Goal: Information Seeking & Learning: Learn about a topic

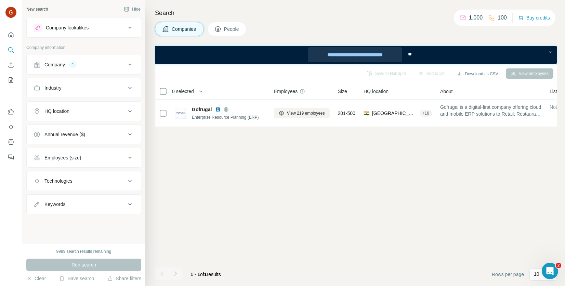
click at [378, 55] on div "**********" at bounding box center [355, 54] width 94 height 15
click at [354, 53] on div "**********" at bounding box center [355, 54] width 94 height 15
click at [88, 66] on div "Company 1" at bounding box center [80, 64] width 92 height 7
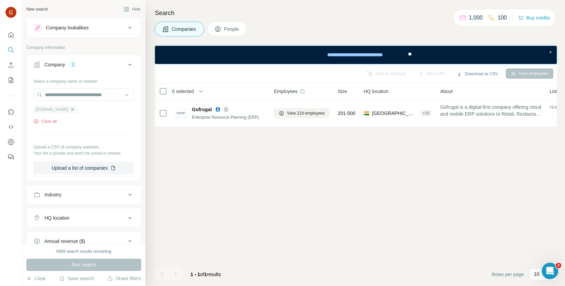
click at [70, 110] on icon "button" at bounding box center [72, 109] width 5 height 5
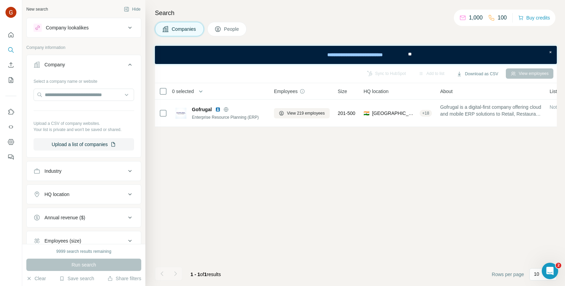
click at [117, 25] on div "Company lookalikes" at bounding box center [80, 28] width 92 height 8
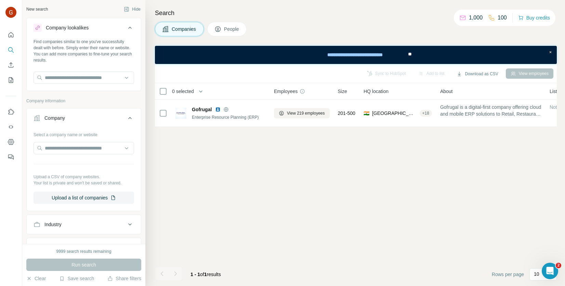
click at [119, 26] on div "Company lookalikes" at bounding box center [80, 28] width 92 height 8
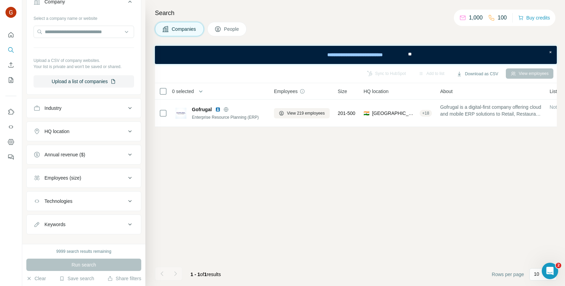
scroll to position [70, 0]
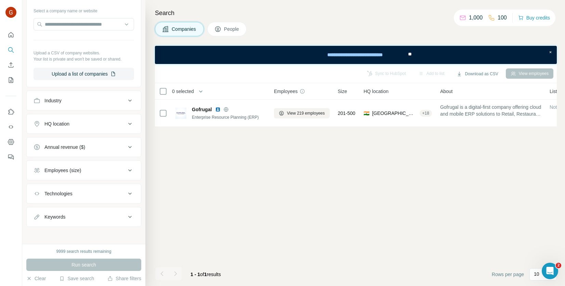
click at [120, 89] on ul "Company Select a company name or website Upload a CSV of company websites. Your…" at bounding box center [83, 105] width 115 height 243
click at [119, 97] on div "Industry" at bounding box center [80, 100] width 92 height 7
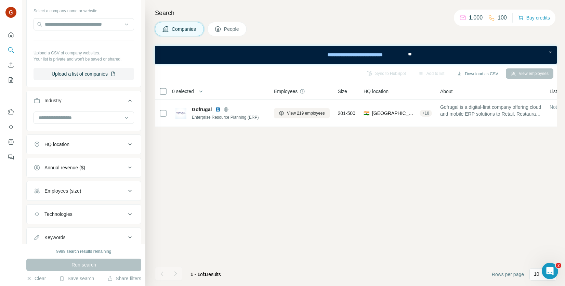
click at [128, 104] on button "Industry" at bounding box center [84, 101] width 114 height 19
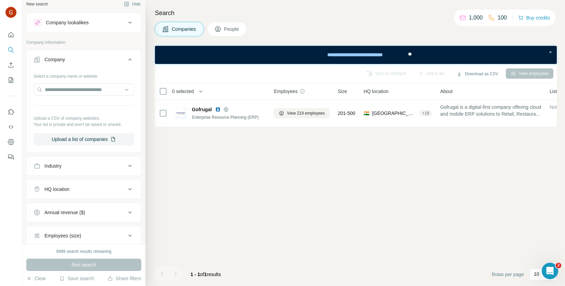
scroll to position [0, 0]
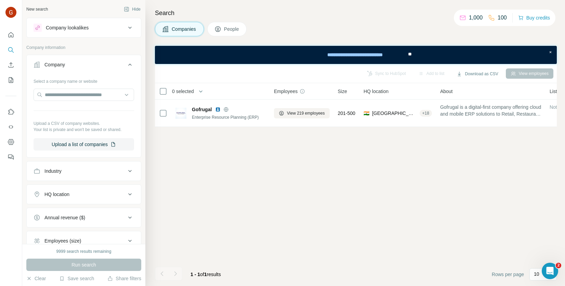
click at [127, 65] on icon at bounding box center [130, 65] width 8 height 8
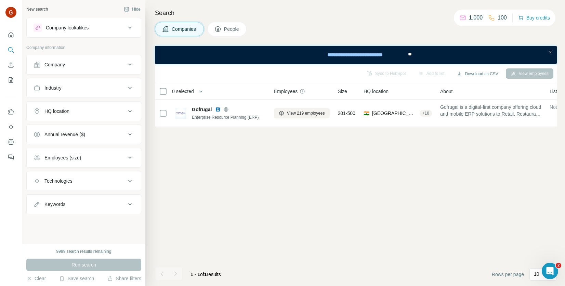
click at [123, 27] on div "Company lookalikes" at bounding box center [80, 28] width 92 height 8
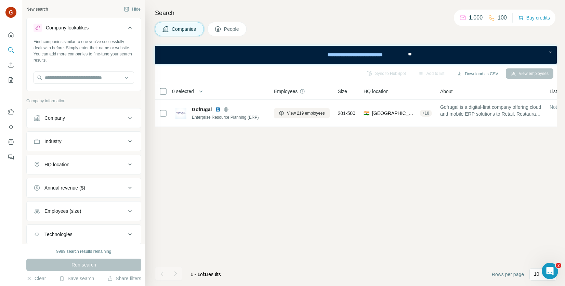
click at [78, 87] on div "Find companies similar to one you've successfully dealt with before. Simply ent…" at bounding box center [84, 64] width 114 height 51
click at [79, 82] on input "text" at bounding box center [84, 77] width 101 height 12
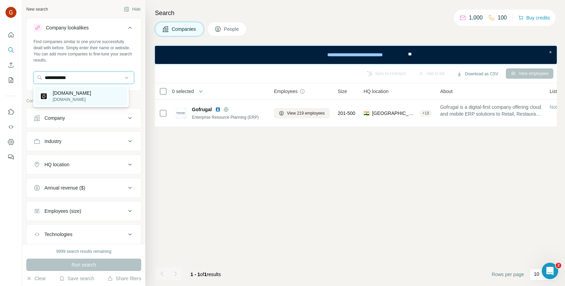
type input "**********"
click at [89, 94] on div "appliance.io appliance.io" at bounding box center [81, 96] width 92 height 18
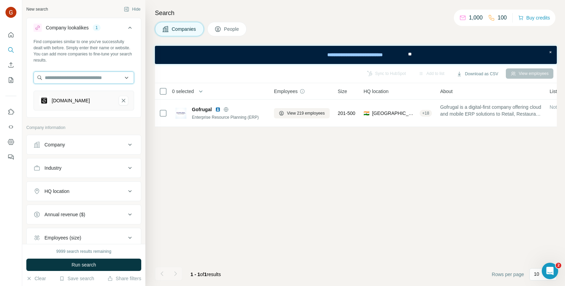
click at [93, 76] on input "text" at bounding box center [84, 77] width 101 height 12
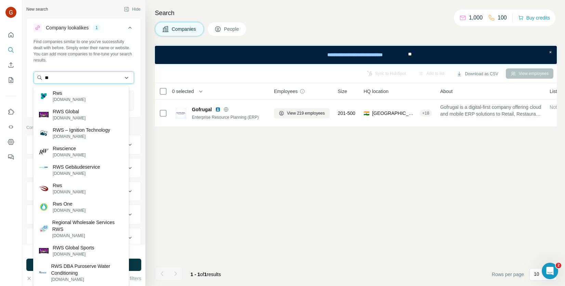
type input "*"
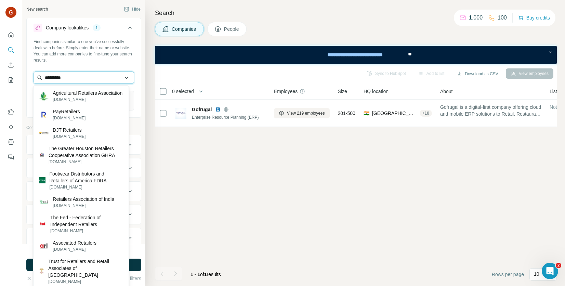
paste input "**********"
type input "**********"
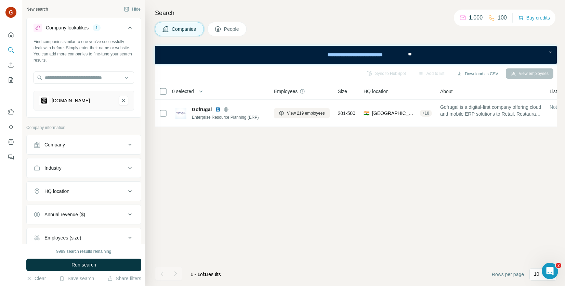
click at [126, 145] on icon at bounding box center [130, 145] width 8 height 8
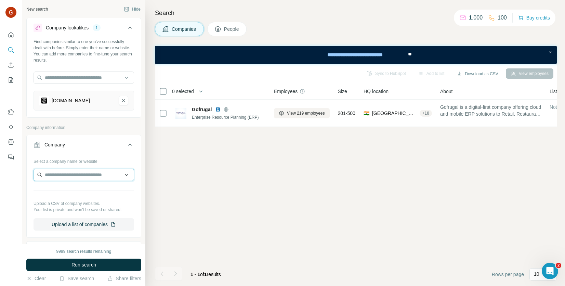
click at [68, 177] on input "text" at bounding box center [84, 175] width 101 height 12
paste input "**********"
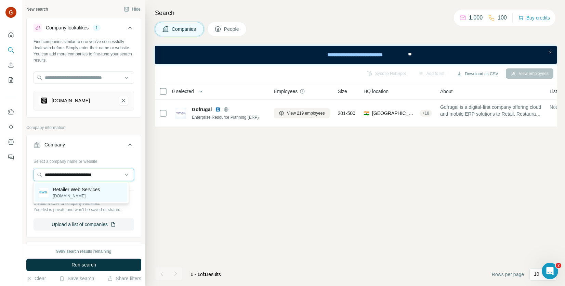
type input "**********"
click at [94, 190] on p "Retailer Web Services" at bounding box center [76, 189] width 47 height 7
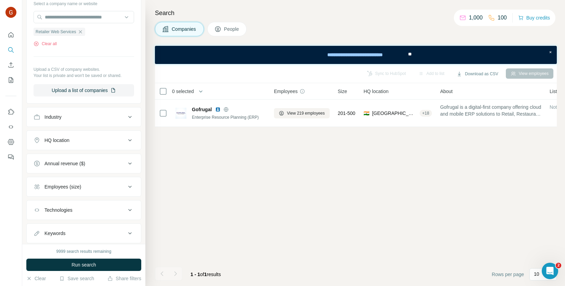
scroll to position [171, 0]
click at [100, 134] on button "HQ location" at bounding box center [84, 140] width 114 height 16
click at [92, 161] on input "text" at bounding box center [84, 157] width 101 height 12
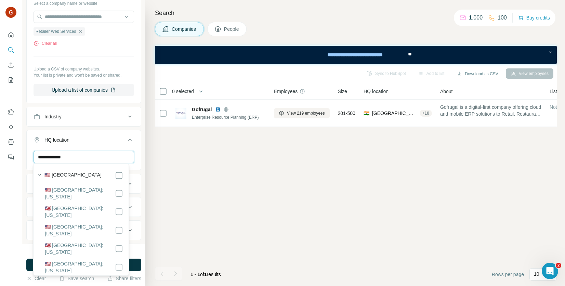
type input "**********"
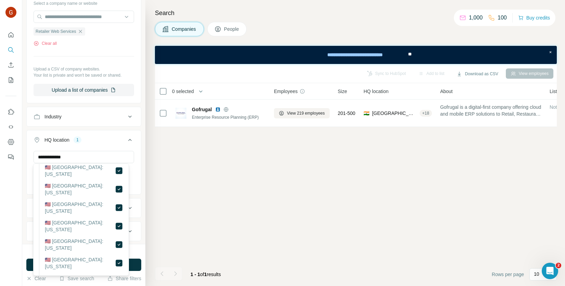
scroll to position [68, 0]
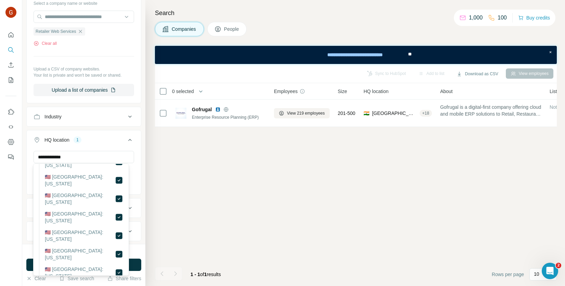
click at [137, 222] on div "**********" at bounding box center [83, 122] width 123 height 244
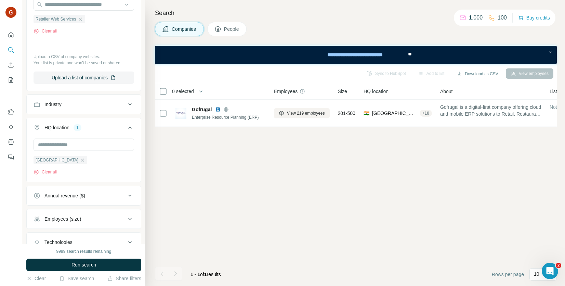
scroll to position [205, 0]
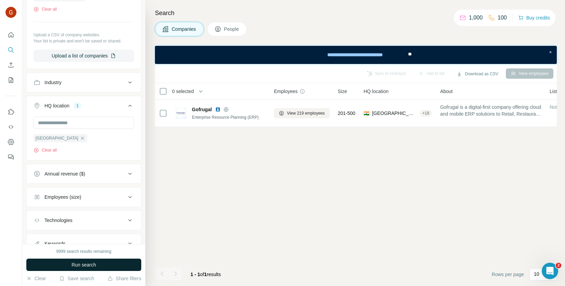
click at [93, 263] on span "Run search" at bounding box center [83, 264] width 25 height 7
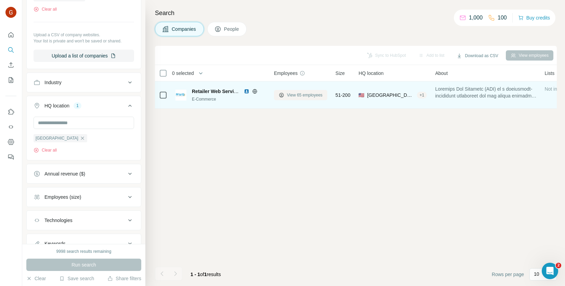
click at [283, 93] on icon at bounding box center [281, 94] width 5 height 5
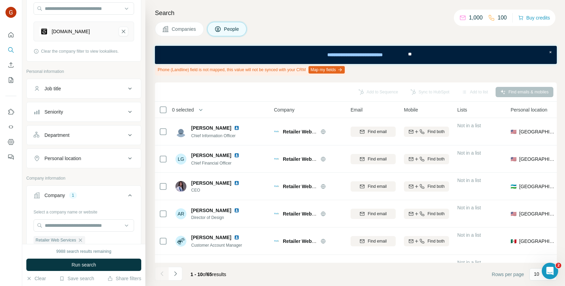
scroll to position [68, 0]
click at [92, 93] on button "Job title" at bounding box center [84, 89] width 114 height 16
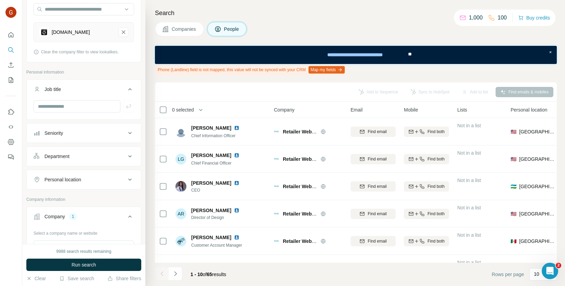
click at [103, 133] on div "Seniority" at bounding box center [80, 133] width 92 height 7
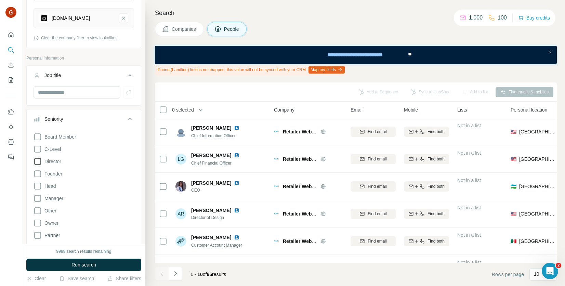
scroll to position [103, 0]
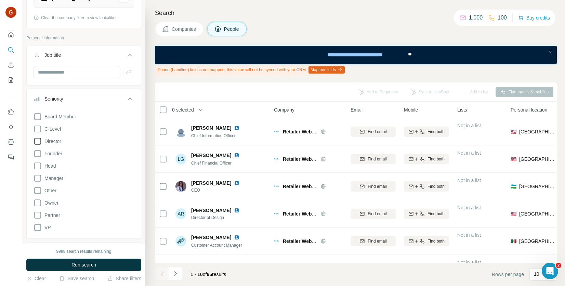
click at [38, 142] on icon at bounding box center [38, 141] width 8 height 8
click at [38, 177] on icon at bounding box center [38, 178] width 8 height 8
click at [93, 267] on span "Run search" at bounding box center [83, 264] width 25 height 7
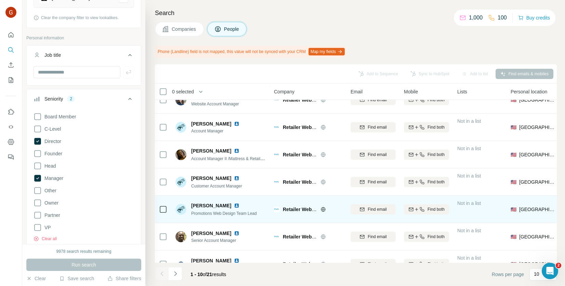
scroll to position [114, 0]
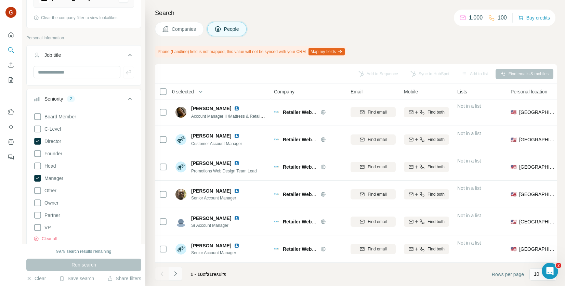
click at [173, 274] on icon "Navigate to next page" at bounding box center [175, 273] width 7 height 7
click at [178, 275] on icon "Navigate to next page" at bounding box center [175, 273] width 7 height 7
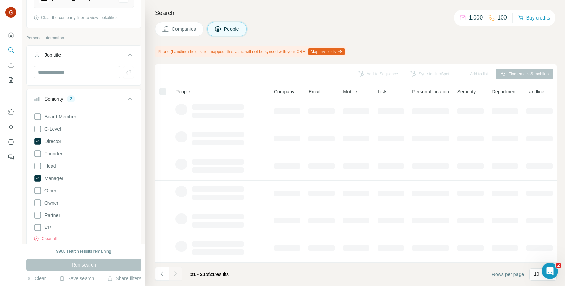
scroll to position [0, 0]
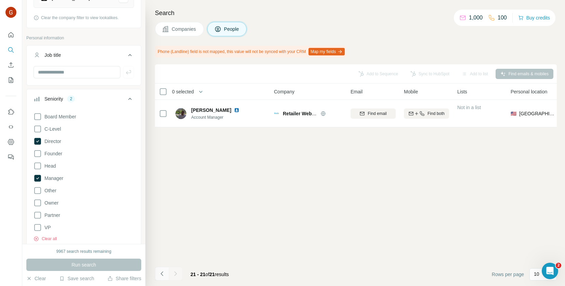
click at [162, 275] on icon "Navigate to previous page" at bounding box center [161, 273] width 2 height 4
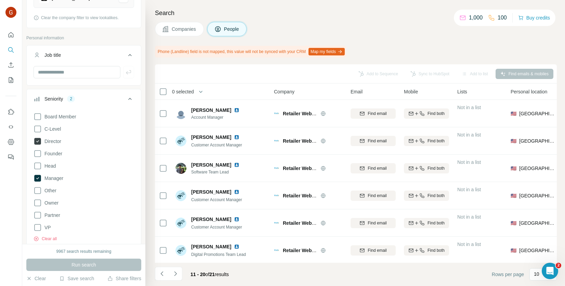
click at [39, 143] on icon at bounding box center [37, 141] width 7 height 7
click at [37, 180] on icon at bounding box center [37, 178] width 7 height 7
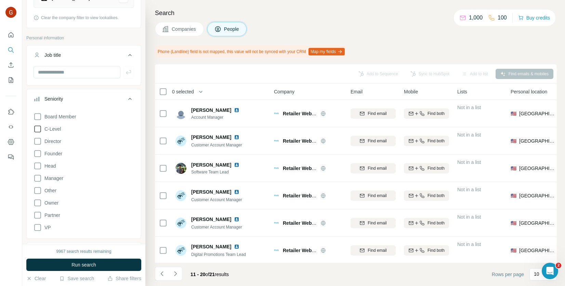
click at [40, 128] on icon at bounding box center [37, 129] width 7 height 7
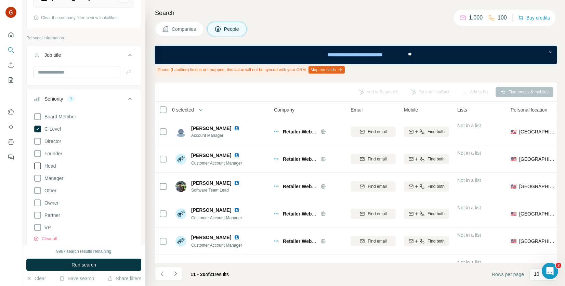
click at [35, 163] on icon at bounding box center [38, 166] width 8 height 8
click at [37, 156] on icon at bounding box center [38, 153] width 8 height 8
click at [40, 202] on icon at bounding box center [37, 202] width 7 height 7
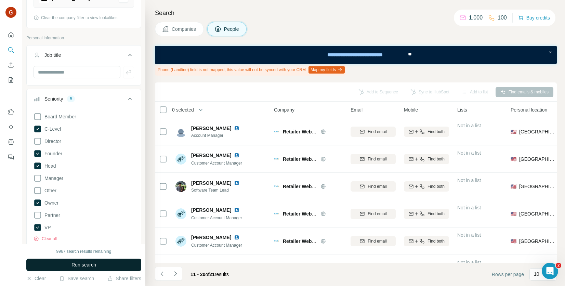
click at [95, 269] on button "Run search" at bounding box center [83, 265] width 115 height 12
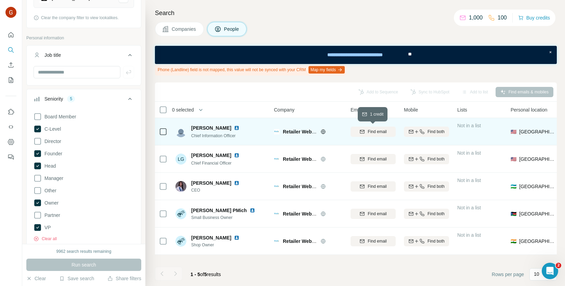
click at [366, 128] on button "Find email" at bounding box center [373, 132] width 45 height 10
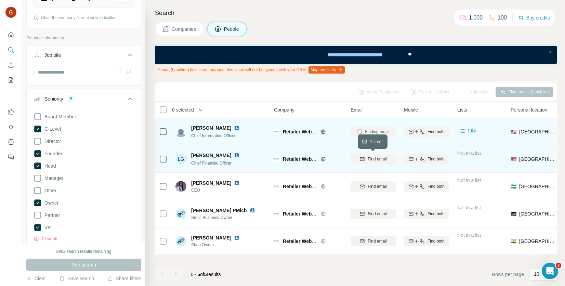
click at [370, 159] on span "Find email" at bounding box center [377, 159] width 19 height 6
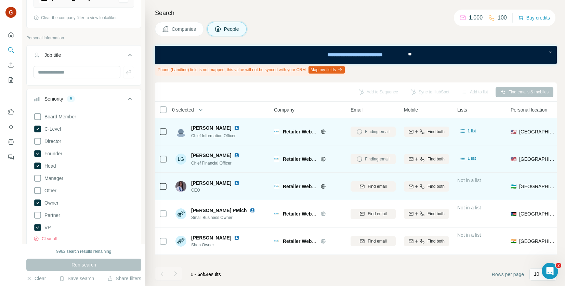
click at [239, 183] on img at bounding box center [236, 182] width 5 height 5
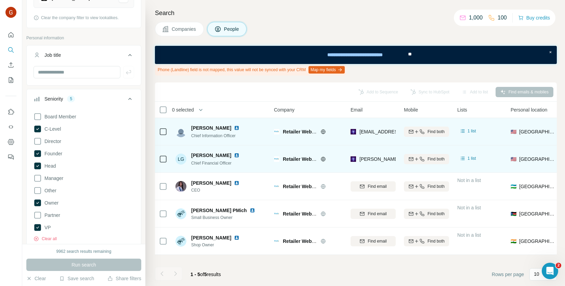
click at [234, 127] on img at bounding box center [236, 127] width 5 height 5
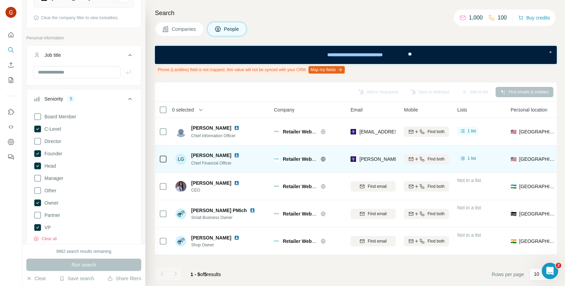
click at [234, 153] on img at bounding box center [236, 155] width 5 height 5
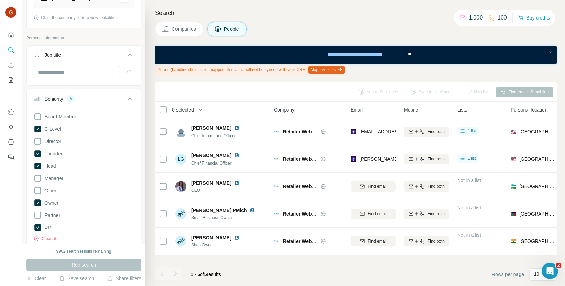
click at [342, 71] on button "Map my fields" at bounding box center [327, 70] width 36 height 8
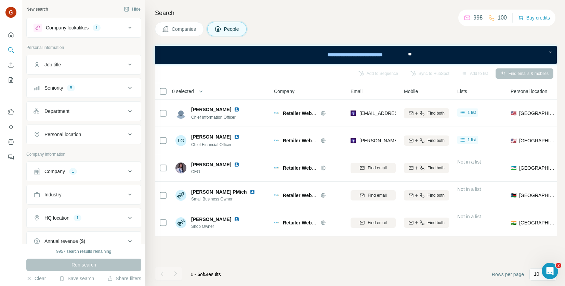
click at [104, 66] on div "Job title" at bounding box center [80, 64] width 92 height 7
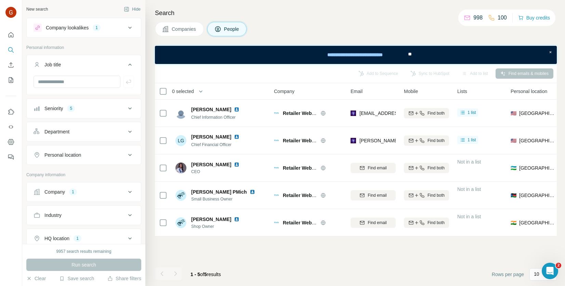
click at [109, 63] on div "Job title" at bounding box center [80, 64] width 92 height 7
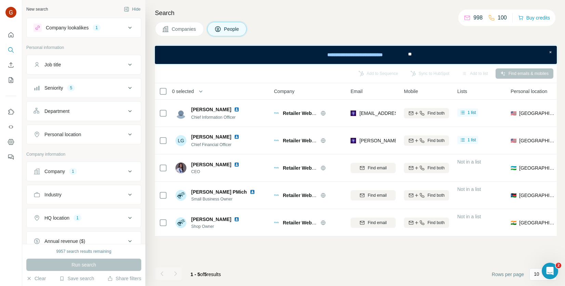
click at [119, 29] on div "Company lookalikes 1" at bounding box center [80, 28] width 92 height 8
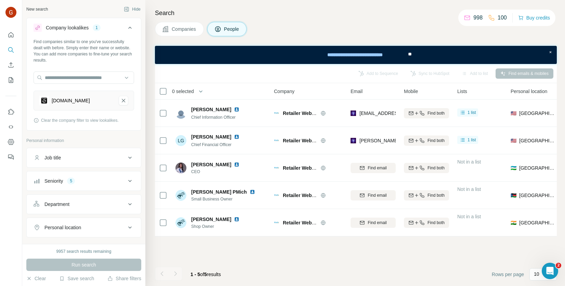
click at [124, 32] on button "Company lookalikes 1" at bounding box center [84, 28] width 114 height 19
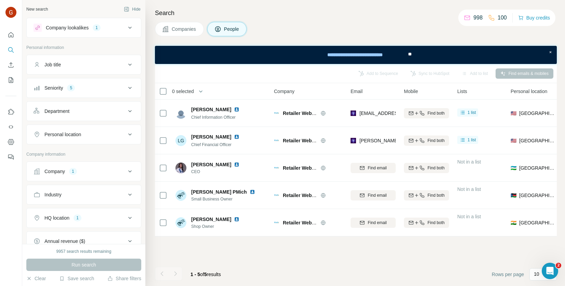
click at [127, 62] on icon at bounding box center [130, 65] width 8 height 8
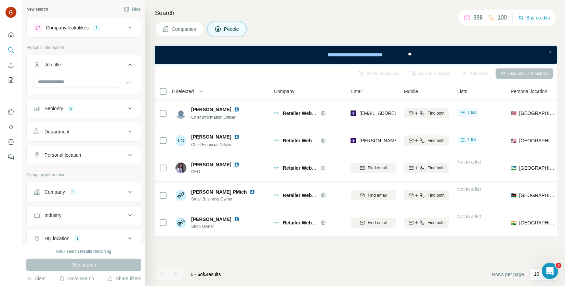
click at [126, 62] on icon at bounding box center [130, 65] width 8 height 8
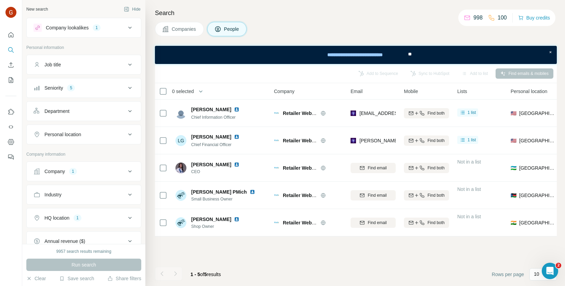
click at [122, 161] on div "Company 1" at bounding box center [83, 171] width 115 height 20
click at [126, 177] on button "Company 1" at bounding box center [84, 171] width 114 height 16
click at [87, 212] on ul "Retailer Web Services" at bounding box center [84, 216] width 101 height 9
click at [78, 215] on div "Retailer Web Services" at bounding box center [60, 216] width 52 height 8
click at [82, 217] on icon "button" at bounding box center [80, 215] width 5 height 5
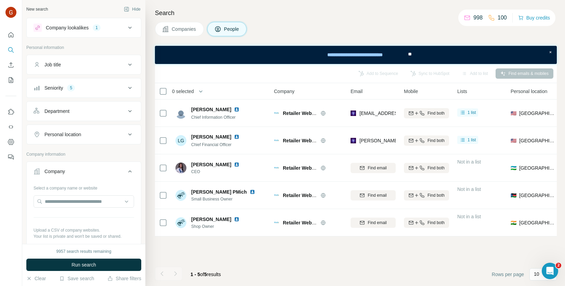
click at [97, 28] on div "1" at bounding box center [97, 28] width 8 height 6
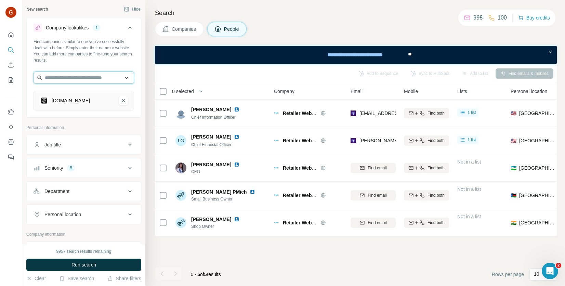
click at [105, 75] on input "text" at bounding box center [84, 77] width 101 height 12
click at [103, 69] on div "Find companies similar to one you've successfully dealt with before. Simply ent…" at bounding box center [84, 77] width 114 height 77
click at [87, 77] on input "text" at bounding box center [84, 77] width 101 height 12
click at [90, 78] on input "text" at bounding box center [84, 77] width 101 height 12
click at [120, 77] on input "text" at bounding box center [84, 77] width 101 height 12
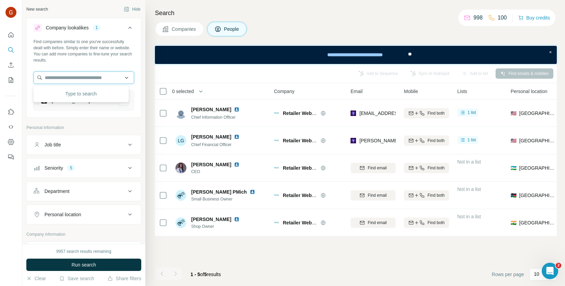
click at [120, 77] on input "text" at bounding box center [84, 77] width 101 height 12
click at [127, 68] on div "Find companies similar to one you've successfully dealt with before. Simply ent…" at bounding box center [84, 77] width 114 height 77
click at [121, 77] on input "text" at bounding box center [84, 77] width 101 height 12
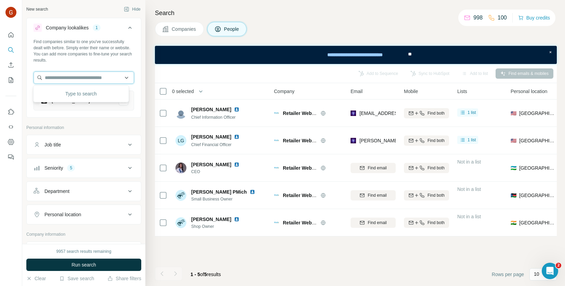
click at [123, 76] on input "text" at bounding box center [84, 77] width 101 height 12
click at [120, 77] on input "text" at bounding box center [84, 77] width 101 height 12
click at [121, 63] on div "Find companies similar to one you've successfully dealt with before. Simply ent…" at bounding box center [84, 77] width 114 height 77
click at [87, 81] on input "text" at bounding box center [84, 77] width 101 height 12
click at [93, 82] on input "text" at bounding box center [84, 77] width 101 height 12
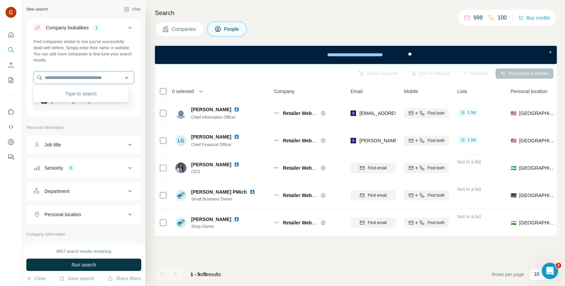
click at [90, 76] on input "text" at bounding box center [84, 77] width 101 height 12
paste input "**********"
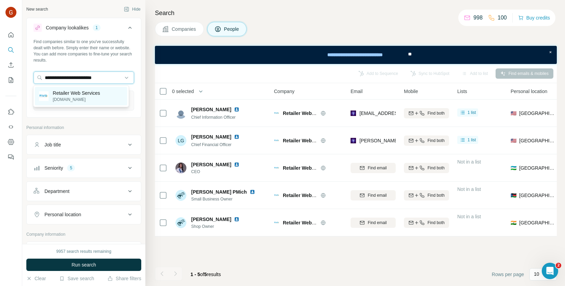
type input "**********"
click at [99, 95] on p "Retailer Web Services" at bounding box center [76, 93] width 47 height 7
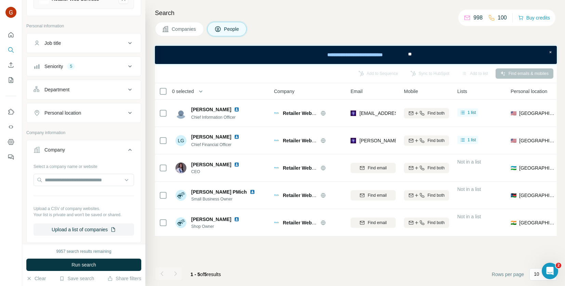
scroll to position [171, 0]
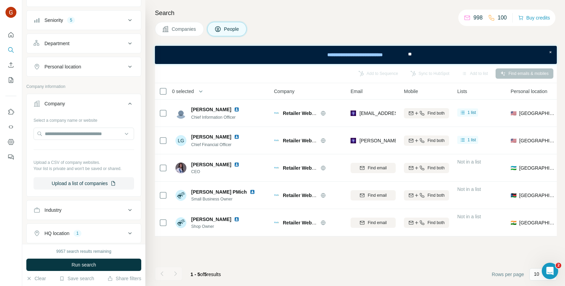
click at [128, 103] on icon at bounding box center [129, 104] width 3 height 2
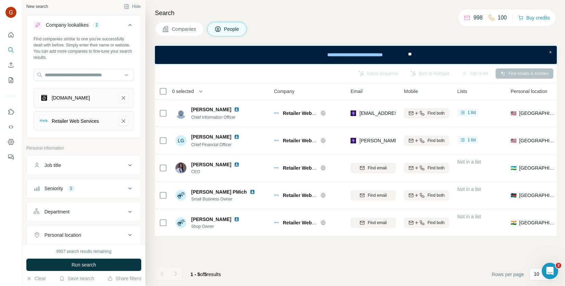
scroll to position [0, 0]
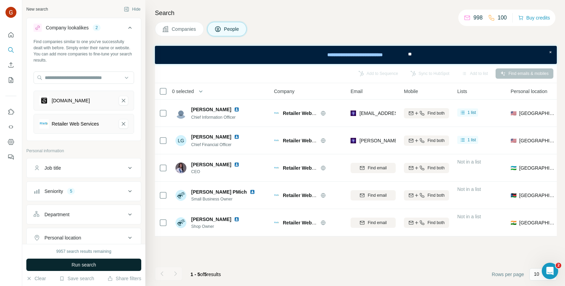
click at [89, 264] on span "Run search" at bounding box center [83, 264] width 25 height 7
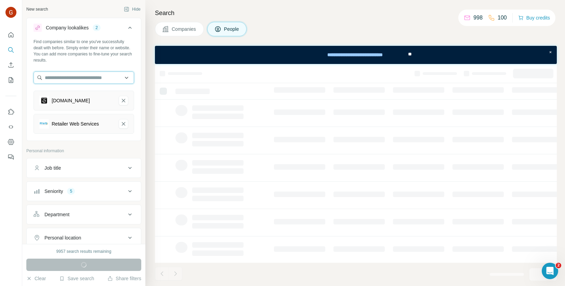
click at [78, 79] on input "text" at bounding box center [84, 77] width 101 height 12
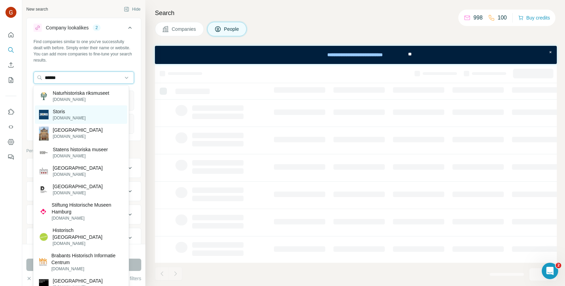
type input "******"
click at [82, 115] on div "Storis [DOMAIN_NAME]" at bounding box center [81, 114] width 92 height 18
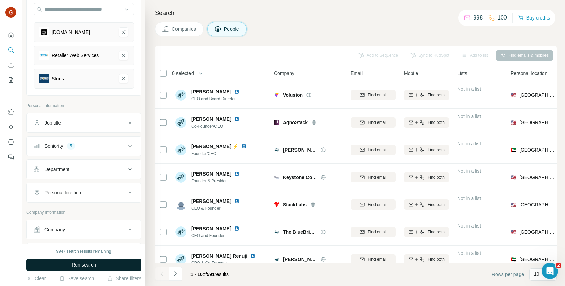
scroll to position [103, 0]
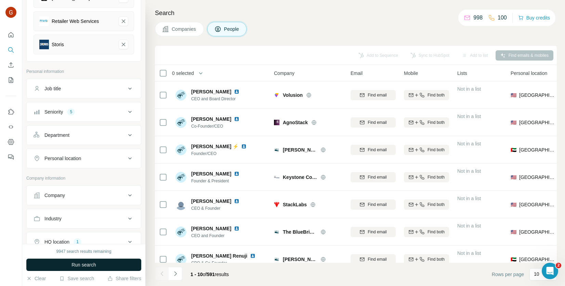
click at [108, 218] on div "Industry" at bounding box center [80, 218] width 92 height 7
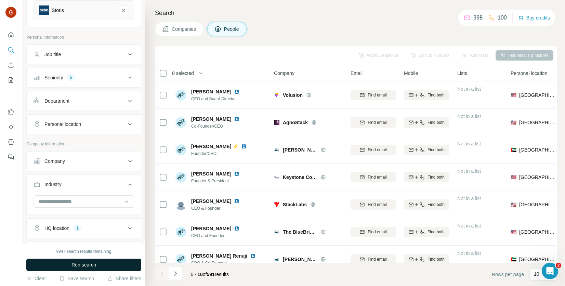
click at [126, 180] on icon at bounding box center [130, 184] width 8 height 8
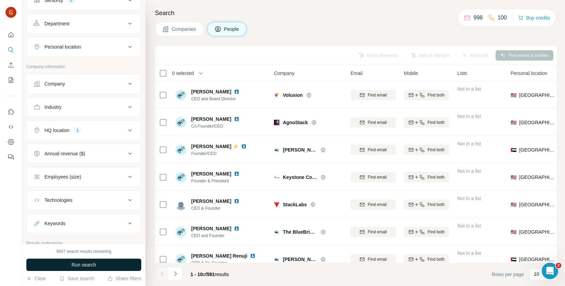
scroll to position [239, 0]
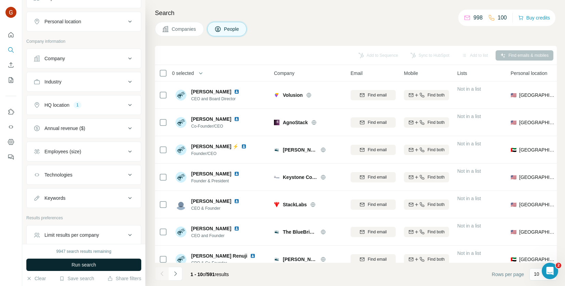
click at [126, 105] on icon at bounding box center [130, 105] width 8 height 8
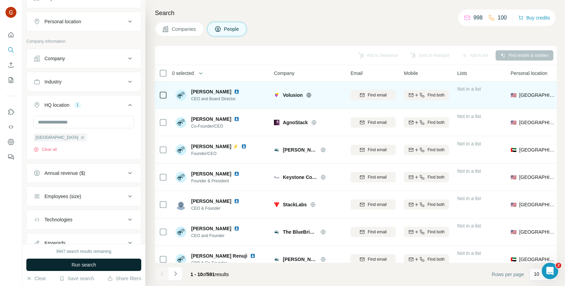
click at [310, 96] on icon at bounding box center [308, 94] width 5 height 5
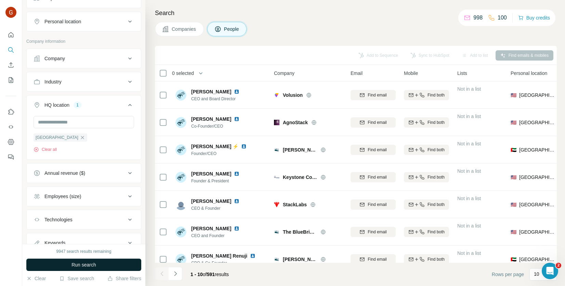
click at [183, 35] on button "Companies" at bounding box center [179, 29] width 49 height 14
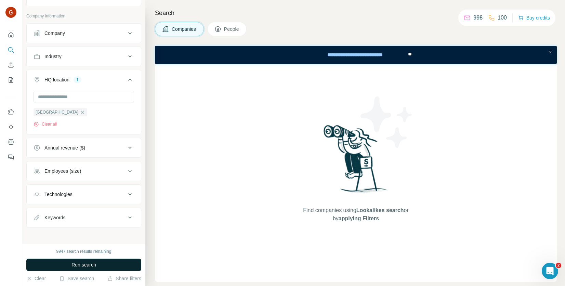
click at [92, 259] on button "Run search" at bounding box center [83, 265] width 115 height 12
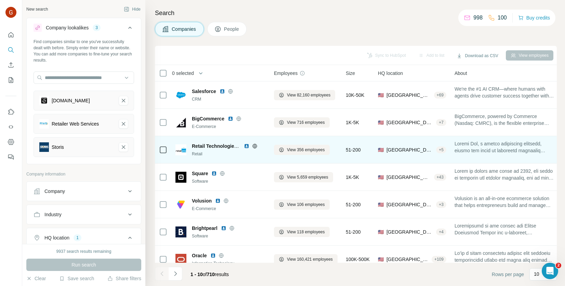
click at [254, 146] on icon at bounding box center [254, 145] width 5 height 5
click at [179, 148] on img at bounding box center [180, 149] width 11 height 11
click at [318, 148] on span "View 356 employees" at bounding box center [306, 150] width 38 height 6
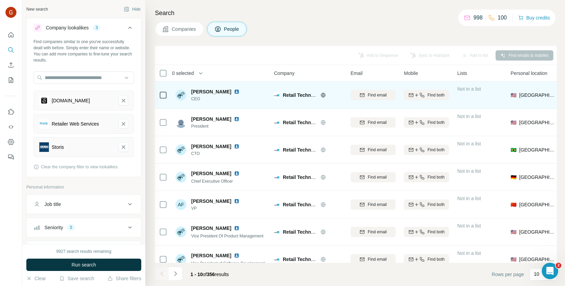
click at [323, 96] on icon at bounding box center [322, 94] width 5 height 5
click at [303, 94] on span "Retail Technologies International" at bounding box center [320, 94] width 75 height 5
click at [323, 96] on icon at bounding box center [322, 94] width 5 height 5
click at [234, 92] on img at bounding box center [236, 91] width 5 height 5
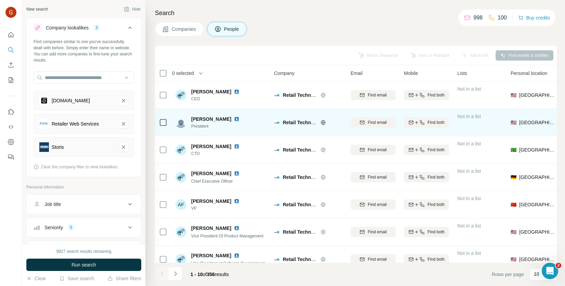
click at [234, 119] on img at bounding box center [236, 118] width 5 height 5
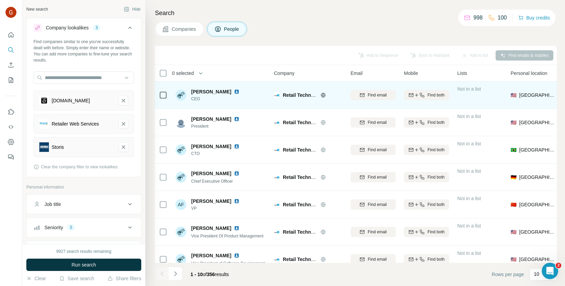
click at [234, 91] on img at bounding box center [236, 91] width 5 height 5
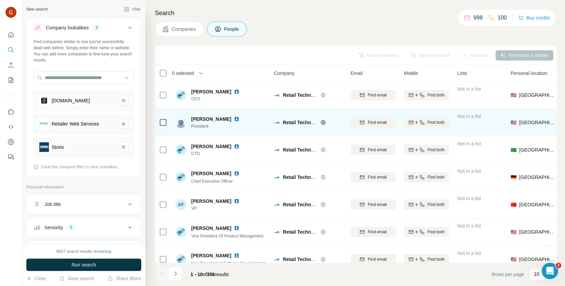
click at [234, 120] on img at bounding box center [236, 118] width 5 height 5
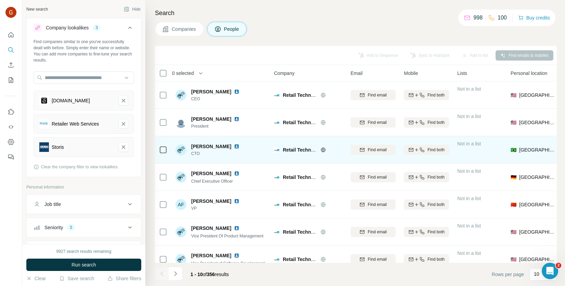
click at [239, 146] on img at bounding box center [236, 146] width 5 height 5
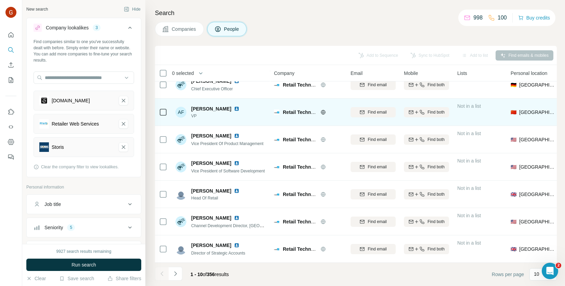
scroll to position [95, 0]
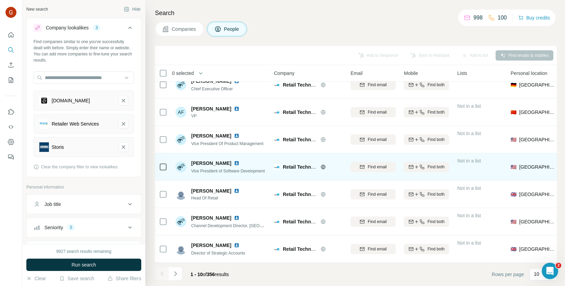
click at [234, 160] on img at bounding box center [236, 162] width 5 height 5
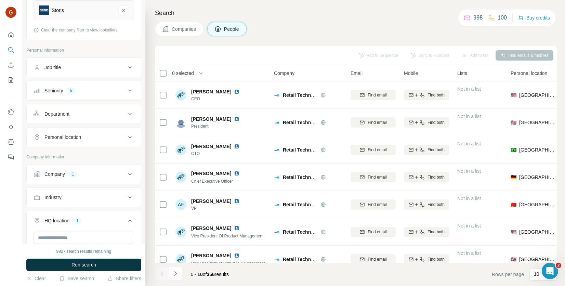
scroll to position [0, 0]
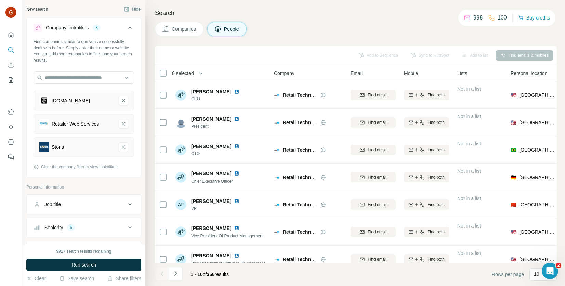
click at [129, 27] on button "Company lookalikes 3" at bounding box center [84, 28] width 114 height 19
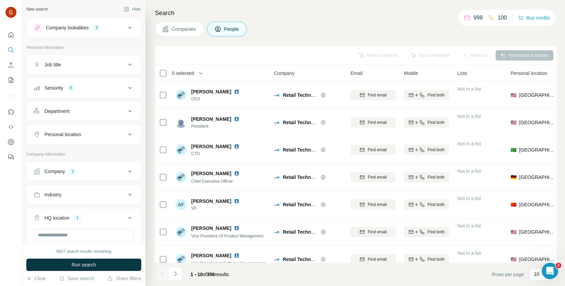
click at [112, 88] on div "Seniority 5" at bounding box center [80, 87] width 92 height 7
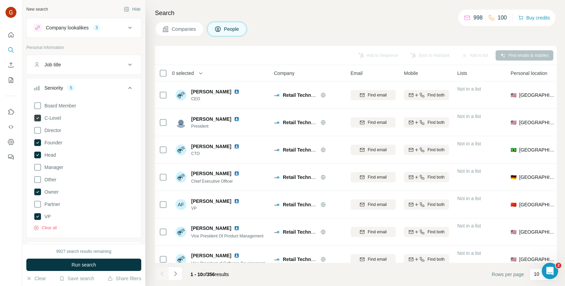
click at [40, 116] on icon at bounding box center [37, 118] width 7 height 7
click at [38, 143] on icon at bounding box center [37, 142] width 7 height 7
click at [38, 157] on icon at bounding box center [37, 155] width 7 height 7
click at [37, 191] on icon at bounding box center [37, 192] width 3 height 2
click at [36, 216] on icon at bounding box center [37, 216] width 3 height 2
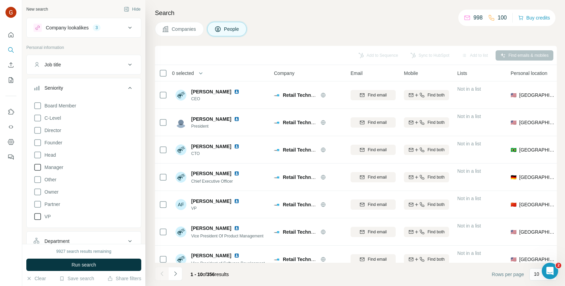
click at [38, 167] on icon at bounding box center [38, 167] width 8 height 8
click at [38, 130] on icon at bounding box center [38, 130] width 8 height 8
click at [99, 264] on button "Run search" at bounding box center [83, 265] width 115 height 12
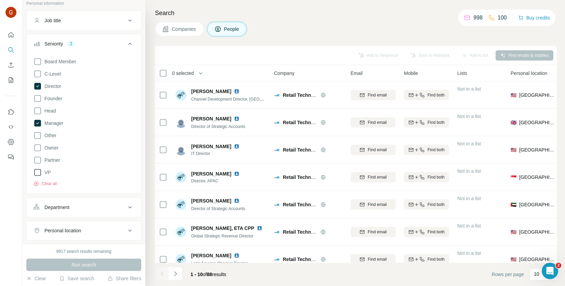
scroll to position [137, 0]
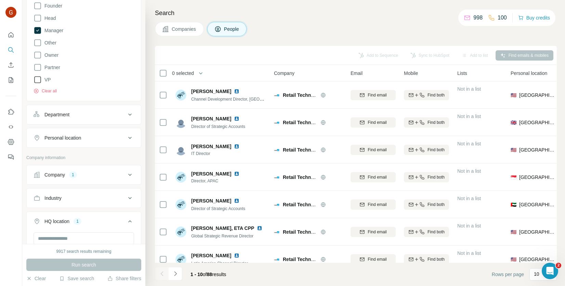
click at [103, 136] on div "Personal location" at bounding box center [80, 137] width 92 height 7
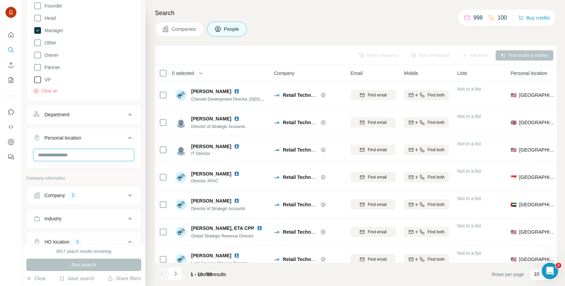
click at [89, 158] on input "text" at bounding box center [84, 155] width 101 height 12
type input "**********"
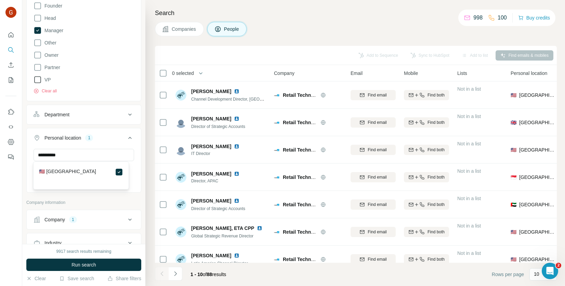
click at [88, 258] on div "9917 search results remaining Run search Clear Save search Share filters" at bounding box center [83, 265] width 123 height 42
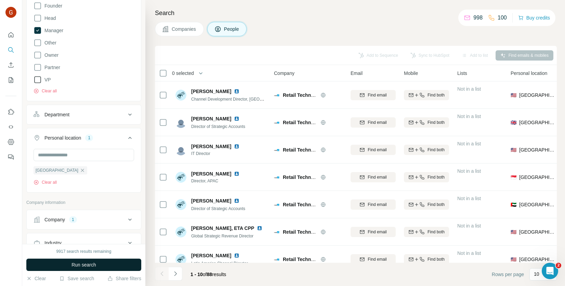
click at [90, 263] on span "Run search" at bounding box center [83, 264] width 25 height 7
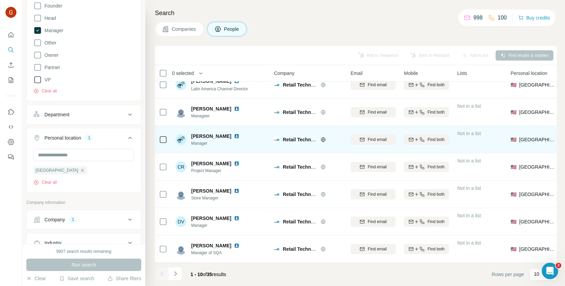
scroll to position [95, 0]
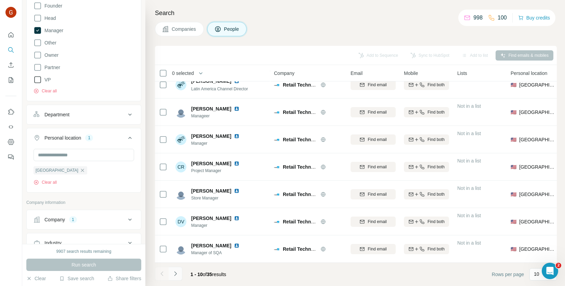
click at [178, 272] on icon "Navigate to next page" at bounding box center [175, 273] width 7 height 7
click at [179, 272] on button "Navigate to next page" at bounding box center [176, 274] width 14 height 14
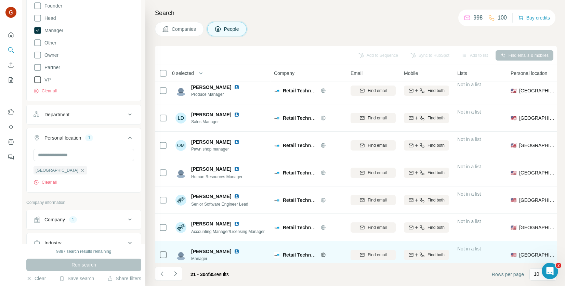
scroll to position [0, 0]
